Goal: Task Accomplishment & Management: Manage account settings

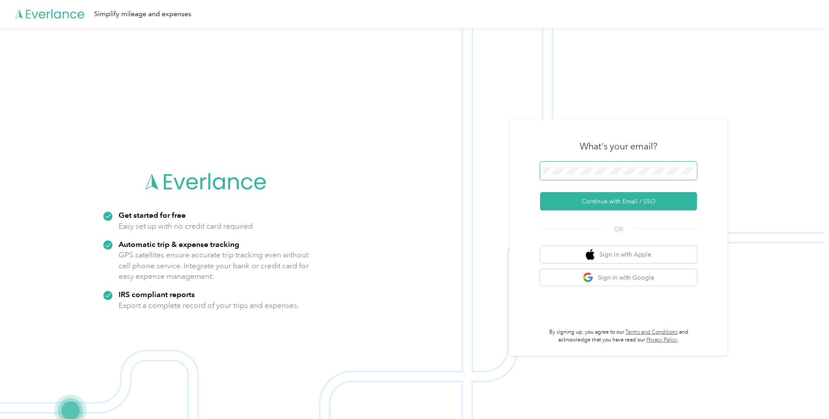
click at [566, 166] on span at bounding box center [618, 171] width 157 height 18
click at [616, 199] on button "Continue with Email / SSO" at bounding box center [618, 201] width 157 height 18
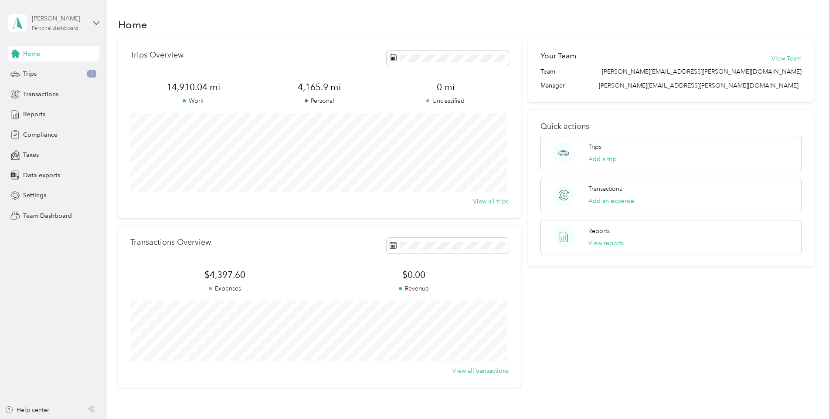
click at [84, 29] on div "[PERSON_NAME] Personal dashboard" at bounding box center [59, 22] width 55 height 17
click at [90, 72] on div "Team dashboard" at bounding box center [149, 71] width 270 height 15
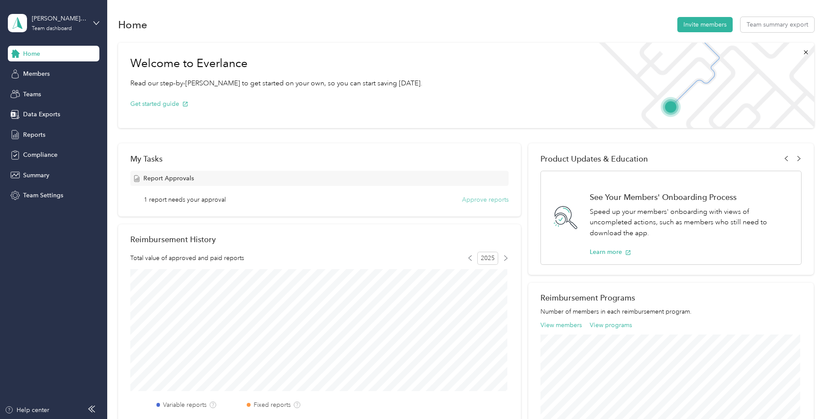
click at [495, 199] on button "Approve reports" at bounding box center [485, 199] width 47 height 9
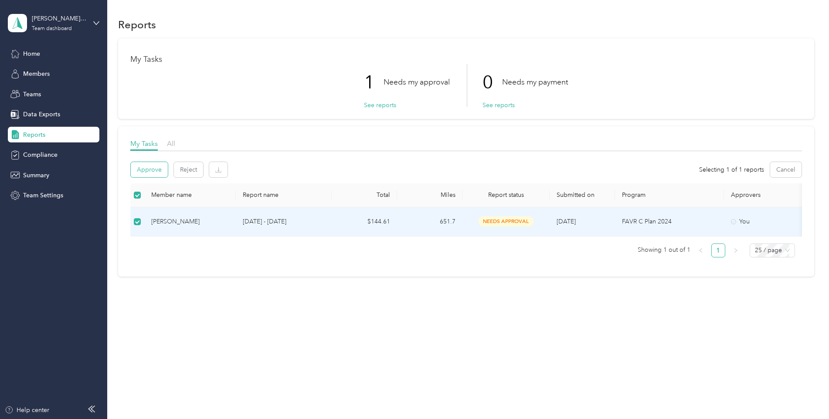
click at [144, 172] on button "Approve" at bounding box center [149, 169] width 37 height 15
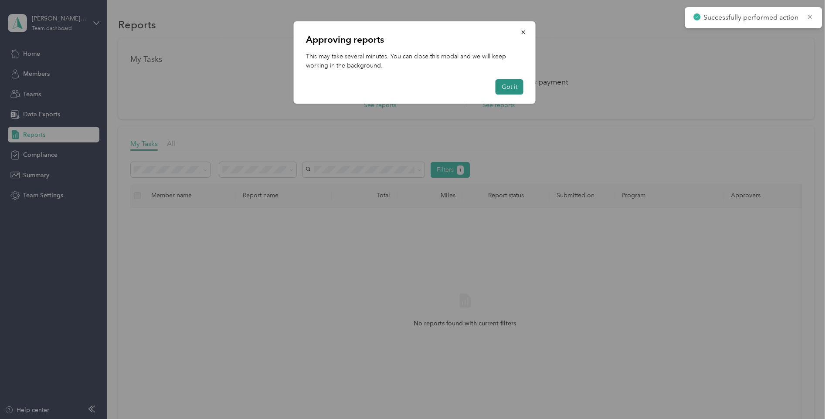
click at [514, 91] on button "Got it" at bounding box center [510, 86] width 28 height 15
